Goal: Transaction & Acquisition: Purchase product/service

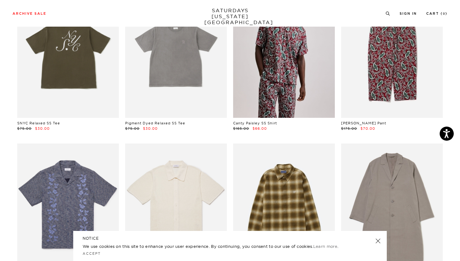
scroll to position [2039, 0]
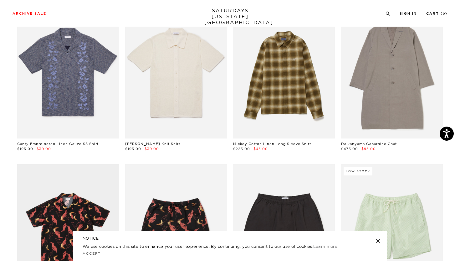
click at [378, 241] on link at bounding box center [378, 240] width 9 height 9
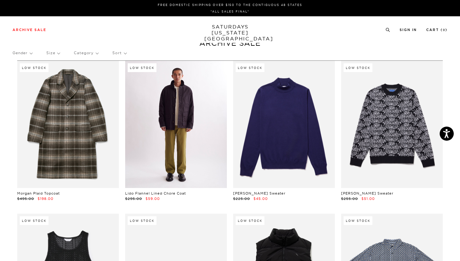
scroll to position [0, 0]
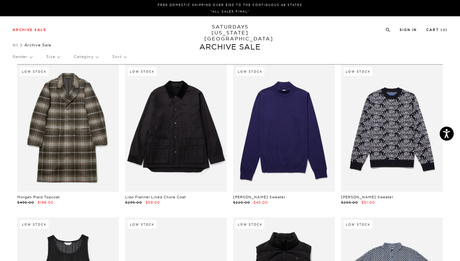
click at [28, 55] on p "Gender" at bounding box center [23, 56] width 20 height 14
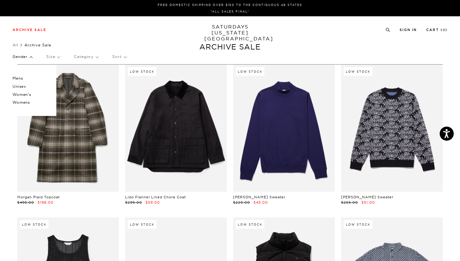
click at [22, 94] on p "Women's" at bounding box center [32, 94] width 38 height 8
